Goal: Information Seeking & Learning: Learn about a topic

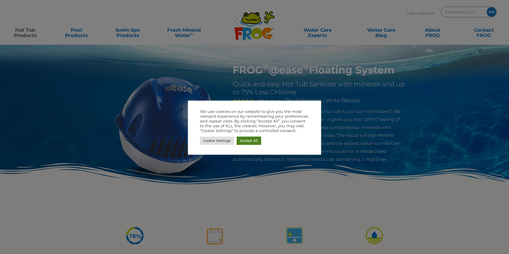
click at [243, 139] on link "Accept All" at bounding box center [249, 141] width 25 height 8
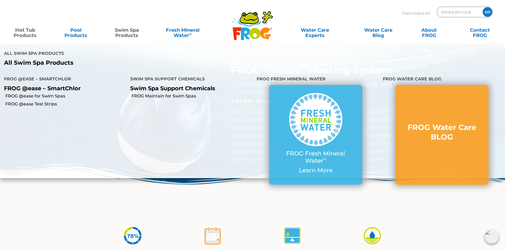
click at [125, 30] on link "Swim Spa Products" at bounding box center [127, 30] width 40 height 11
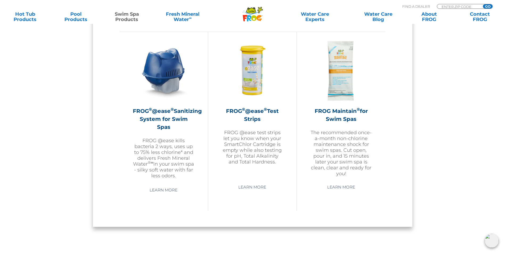
scroll to position [479, 0]
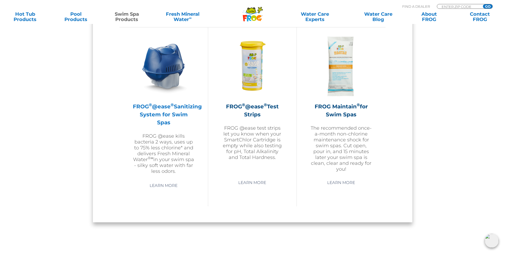
click at [155, 114] on h2 "FROG ® @ease ® Sanitizing System for Swim Spas" at bounding box center [164, 115] width 62 height 24
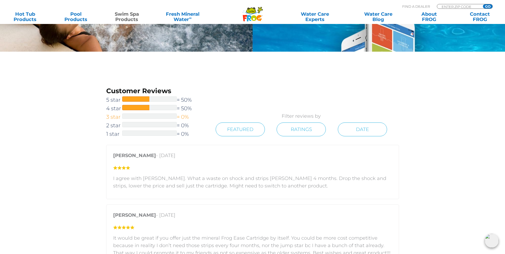
scroll to position [1012, 0]
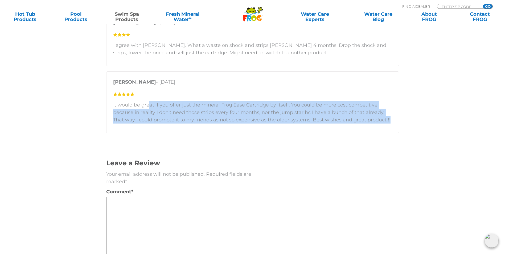
drag, startPoint x: 148, startPoint y: 164, endPoint x: 391, endPoint y: 179, distance: 242.8
click at [391, 124] on p "It would be great if you offer just the mineral Frog Ease Cartridge by itself. …" at bounding box center [252, 112] width 279 height 22
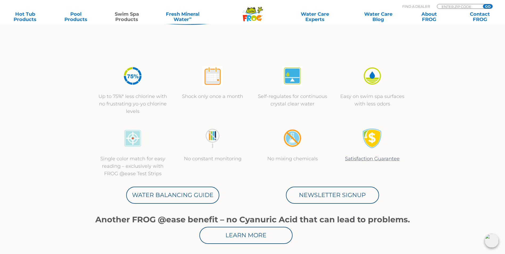
scroll to position [0, 0]
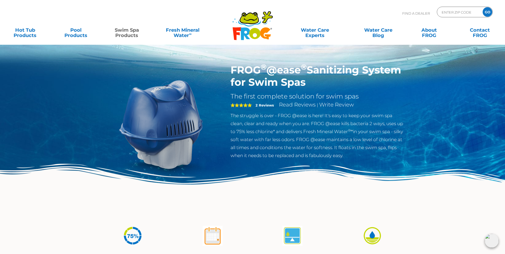
drag, startPoint x: 232, startPoint y: 67, endPoint x: 353, endPoint y: 84, distance: 121.6
click at [353, 84] on h1 "FROG ® @ease ® Sanitizing System for Swim Spas" at bounding box center [318, 76] width 174 height 25
drag, startPoint x: 353, startPoint y: 84, endPoint x: 322, endPoint y: 81, distance: 30.5
copy h1 "FROG ® @ease ® Sanitizing System for Swim Spas"
click at [444, 14] on input "Zip Code Form" at bounding box center [459, 12] width 36 height 8
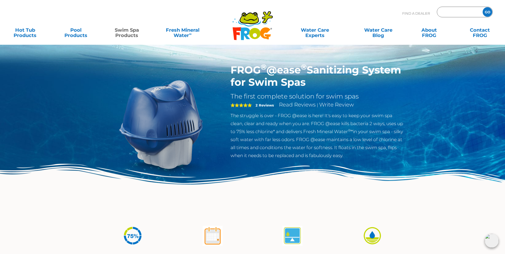
type input "15026"
click at [487, 12] on input "GO" at bounding box center [488, 12] width 10 height 10
click at [485, 12] on input "GO" at bounding box center [488, 12] width 10 height 10
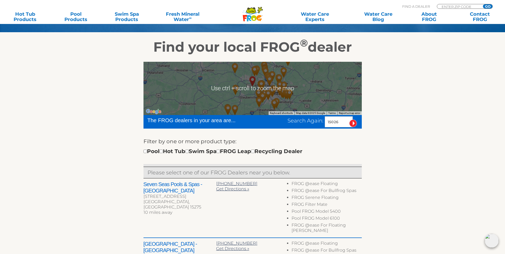
scroll to position [133, 0]
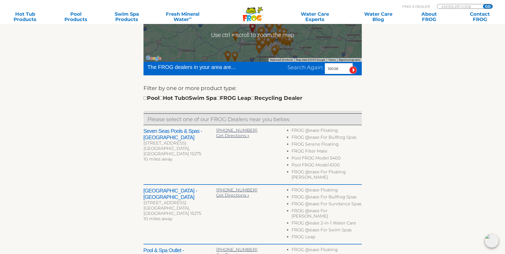
click at [189, 100] on input "checkbox" at bounding box center [186, 97] width 3 height 3
checkbox input "true"
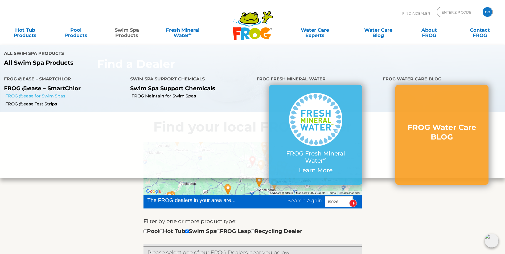
click at [25, 96] on link "FROG @ease for Swim Spas" at bounding box center [65, 96] width 121 height 6
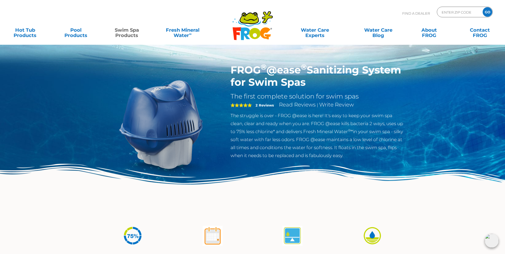
drag, startPoint x: 232, startPoint y: 68, endPoint x: 356, endPoint y: 82, distance: 124.9
click at [358, 82] on h1 "FROG ® @ease ® Sanitizing System for Swim Spas" at bounding box center [318, 76] width 174 height 25
drag, startPoint x: 356, startPoint y: 82, endPoint x: 331, endPoint y: 84, distance: 25.4
copy h1 "FROG ® @ease ® Sanitizing System for Swim Spas"
